Goal: Check status: Check status

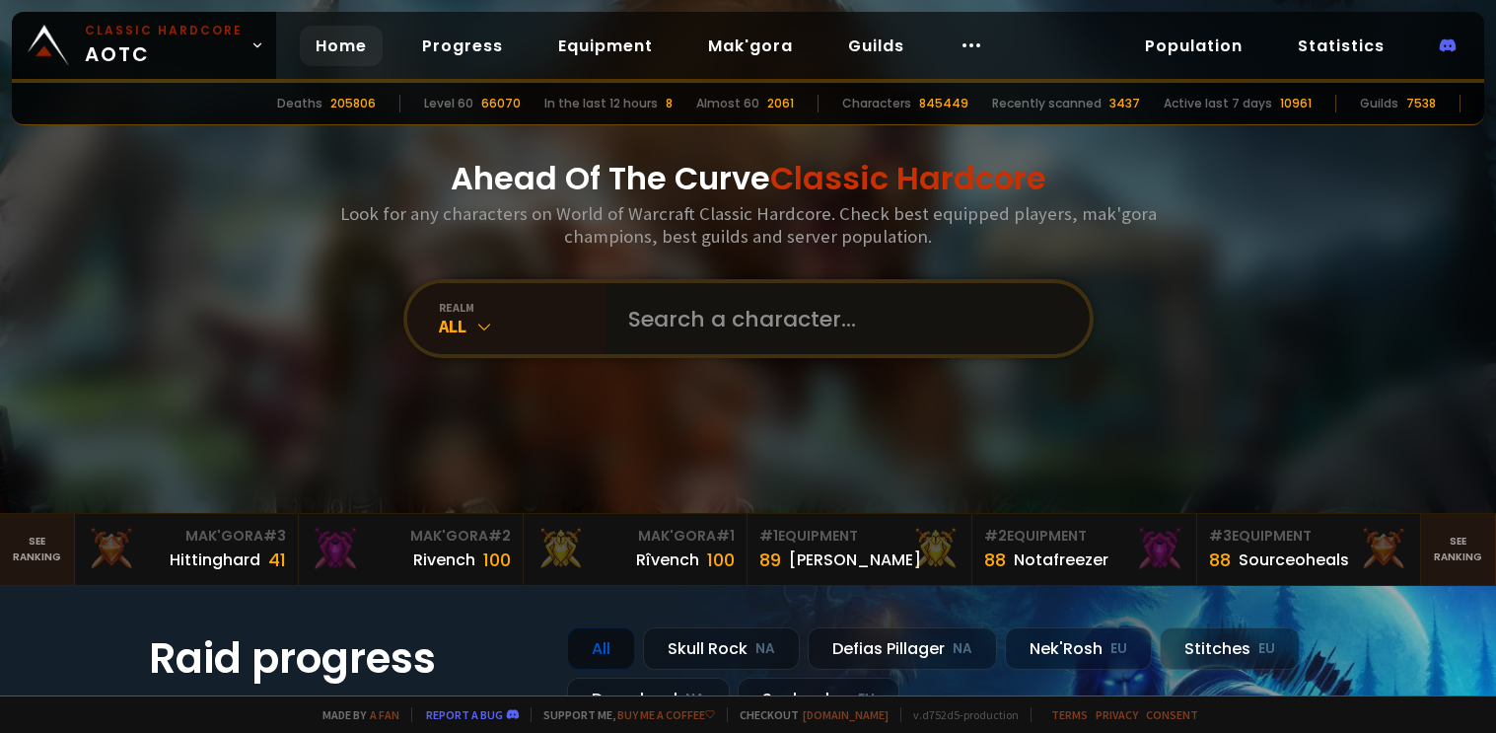
click at [683, 319] on input "text" at bounding box center [841, 318] width 450 height 71
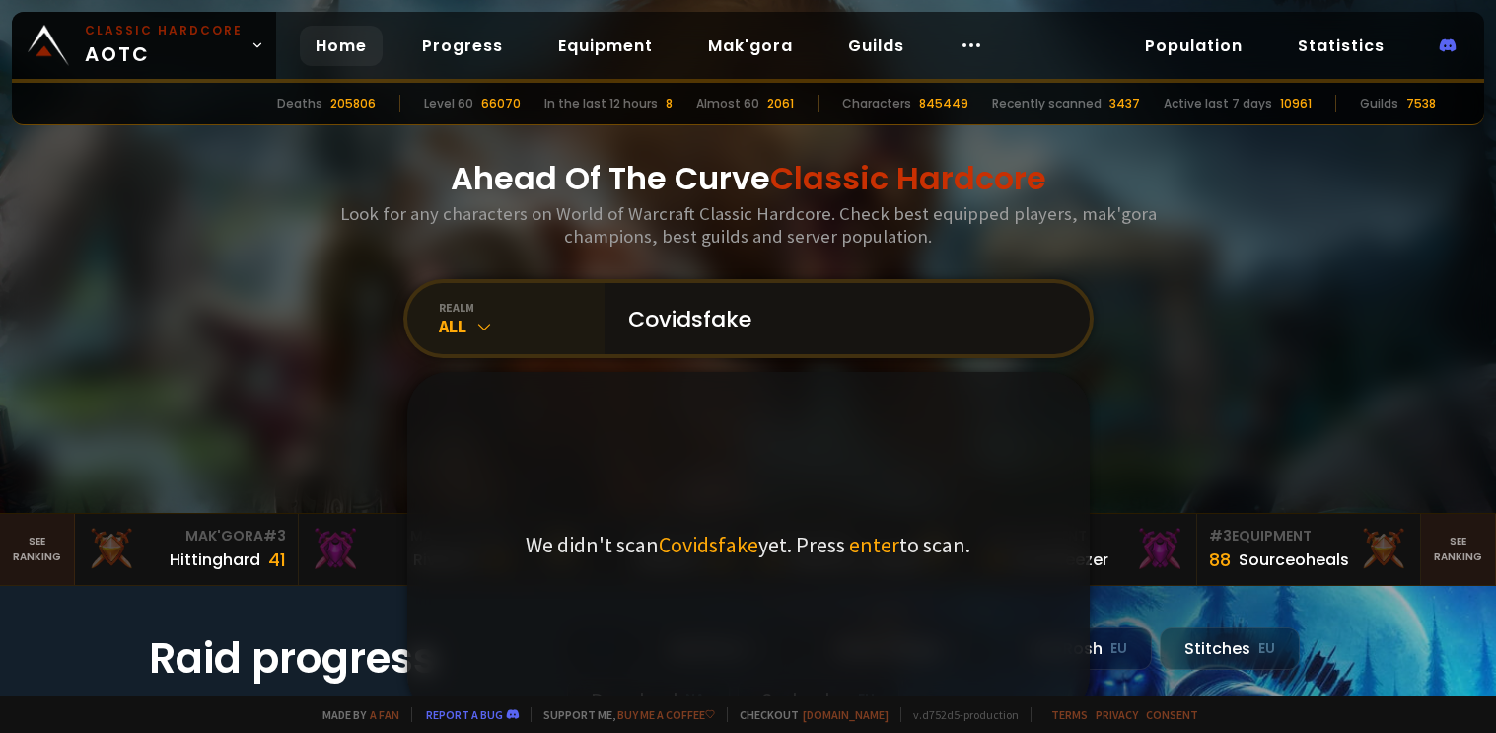
drag, startPoint x: 748, startPoint y: 324, endPoint x: 572, endPoint y: 311, distance: 177.0
click at [573, 311] on div "realm All Covidsfake We didn't scan Covidsfake yet. Press enter to scan." at bounding box center [748, 318] width 690 height 79
type input "Convid"
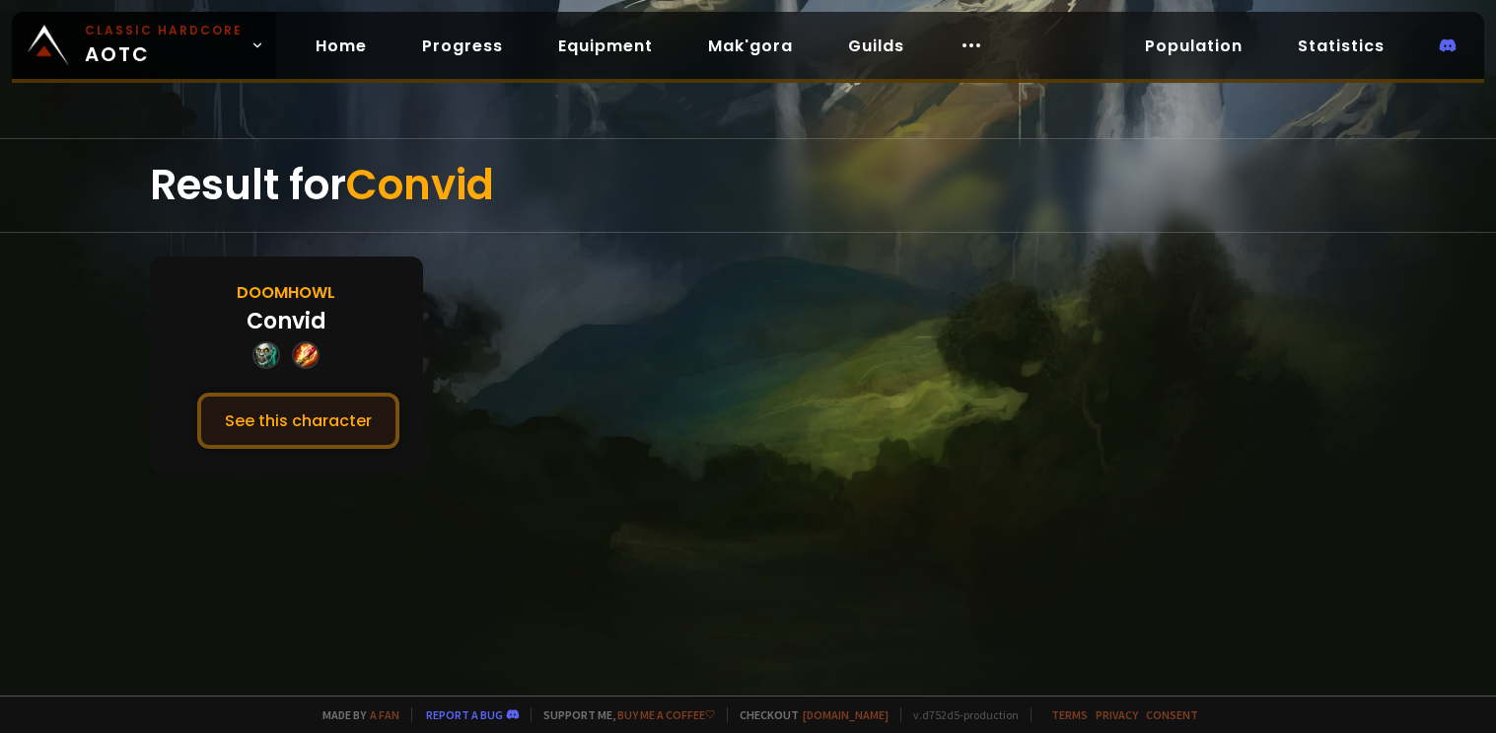
click at [287, 412] on button "See this character" at bounding box center [298, 420] width 202 height 56
click at [334, 421] on button "See this character" at bounding box center [298, 420] width 202 height 56
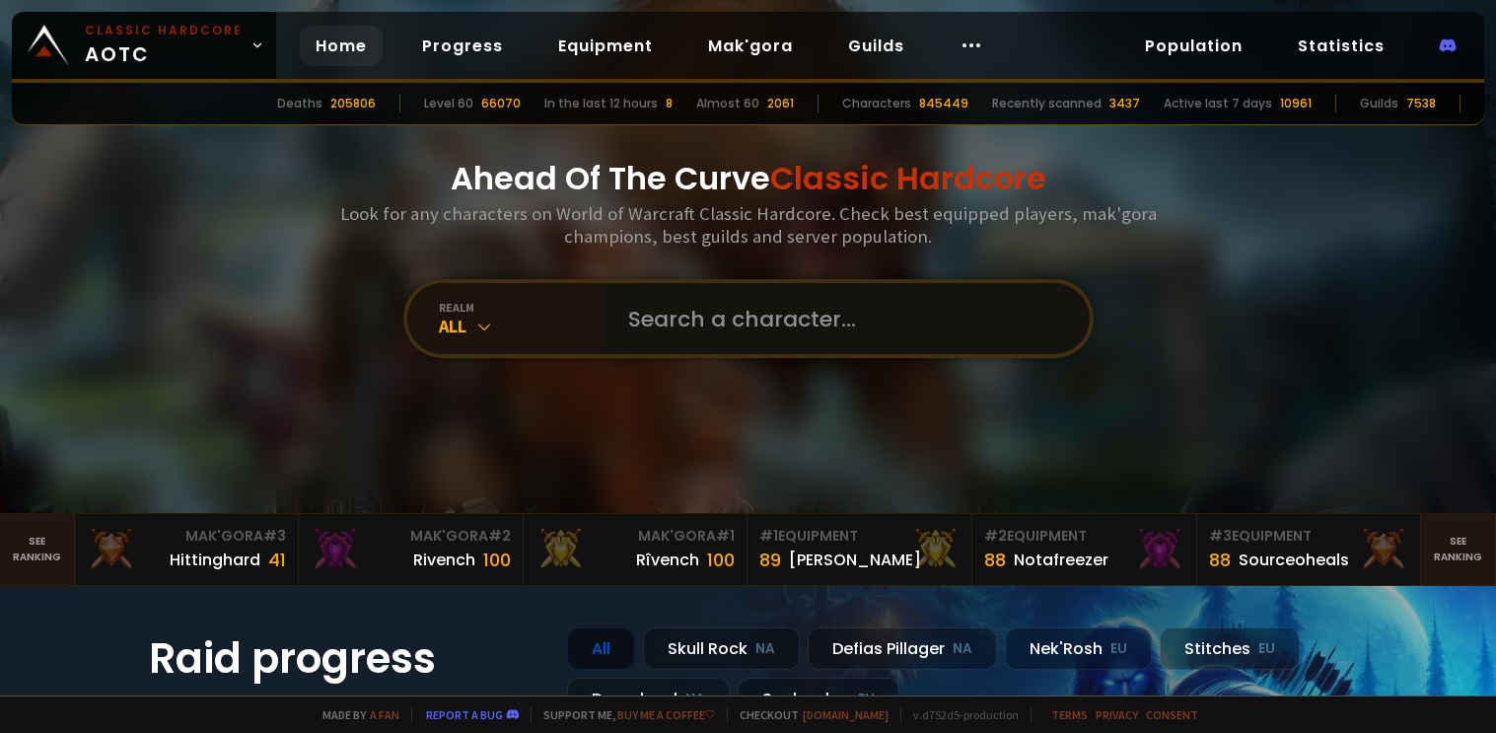
click at [684, 322] on input "text" at bounding box center [841, 318] width 450 height 71
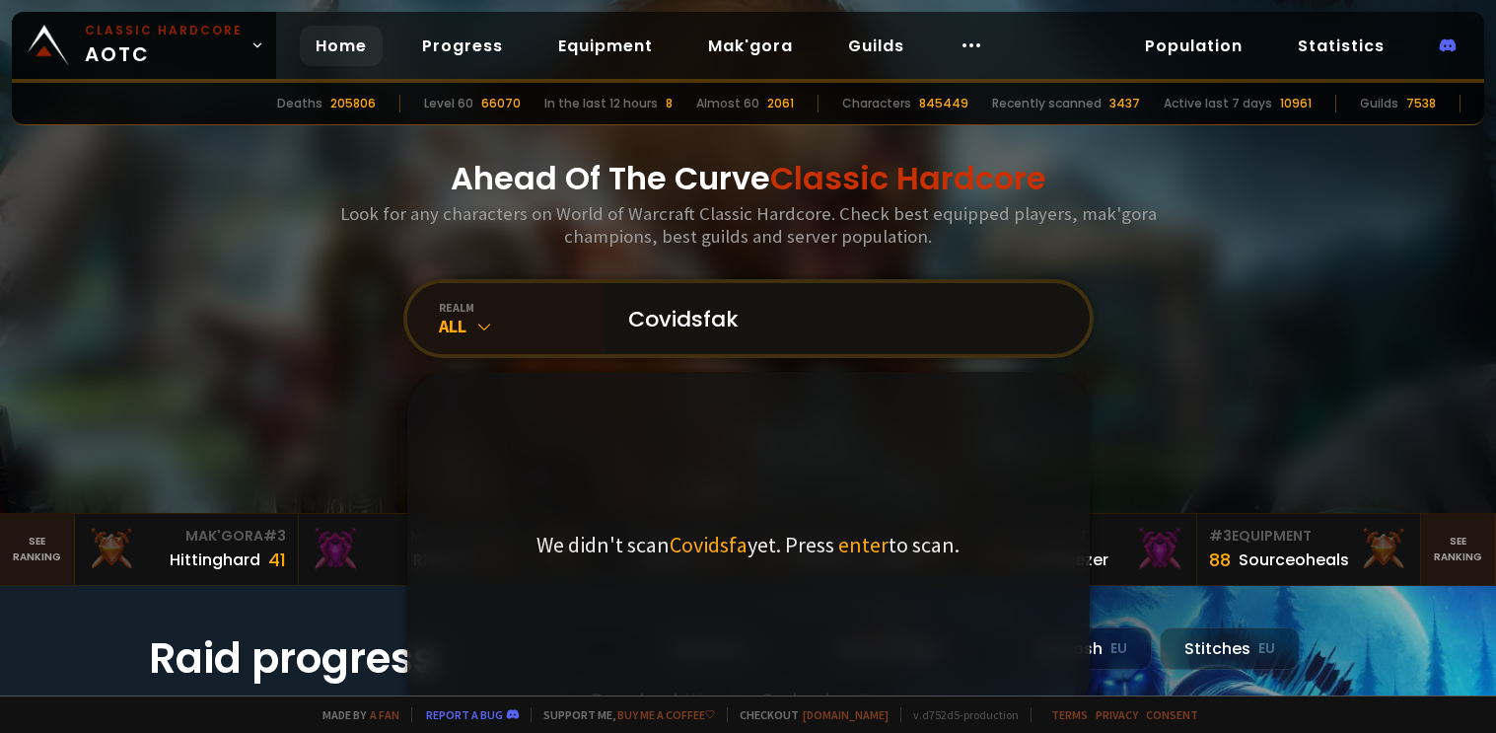
type input "Covidsfake"
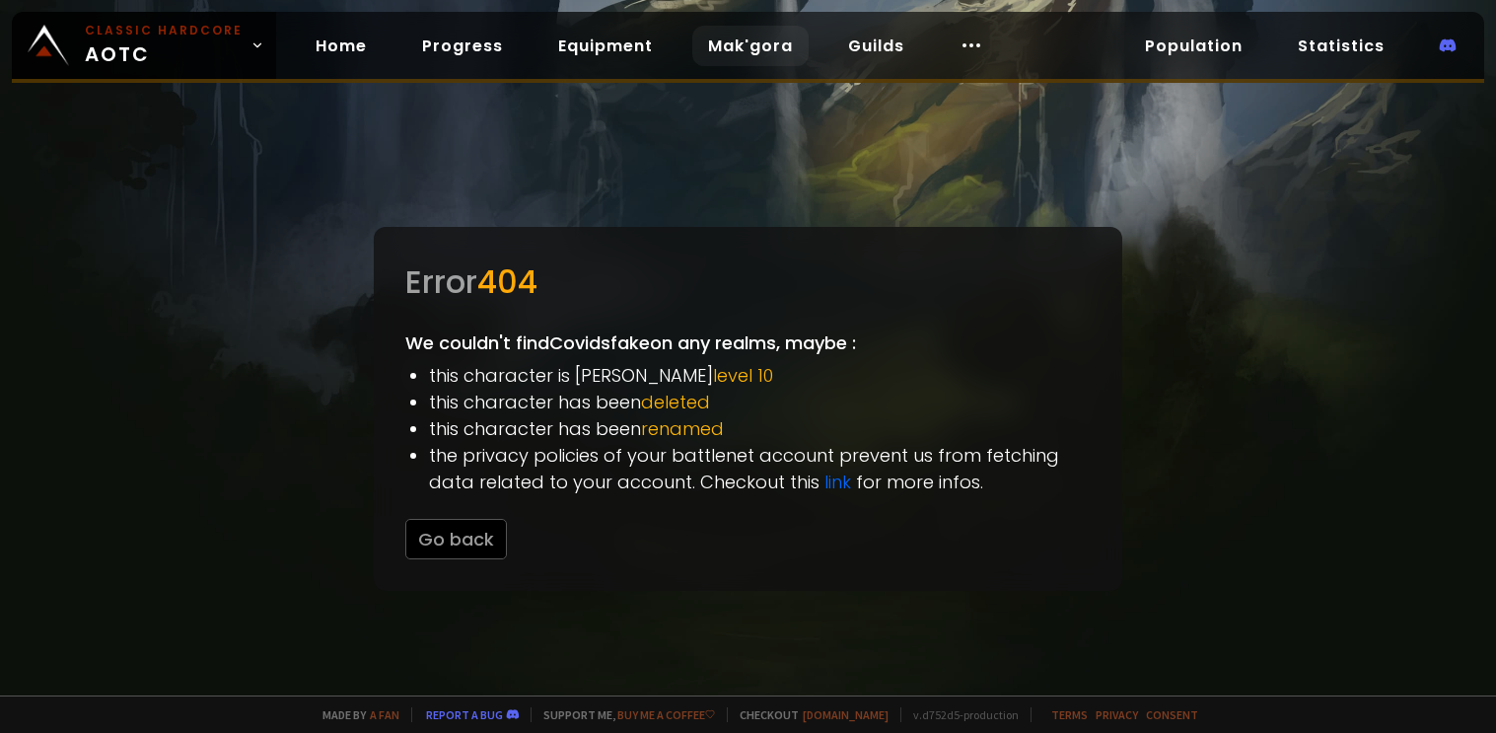
click at [736, 44] on link "Mak'gora" at bounding box center [750, 46] width 116 height 40
